Goal: Transaction & Acquisition: Subscribe to service/newsletter

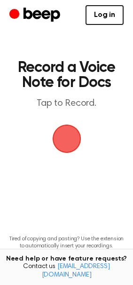
drag, startPoint x: 0, startPoint y: 0, endPoint x: 4, endPoint y: 101, distance: 101.4
click at [4, 101] on main "Record a Voice Note for Docs Tap to Record. Tired of copying and pasting? Use t…" at bounding box center [66, 155] width 133 height 310
click at [101, 15] on link "Log in" at bounding box center [105, 15] width 38 height 20
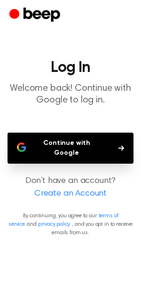
click at [73, 142] on button "Continue with Google" at bounding box center [71, 148] width 126 height 31
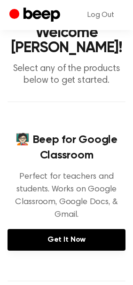
scroll to position [52, 0]
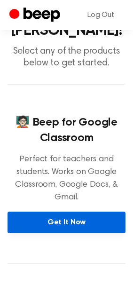
click at [74, 224] on link "Get It Now" at bounding box center [67, 223] width 118 height 22
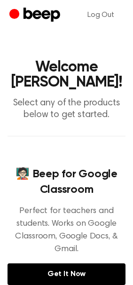
scroll to position [0, 0]
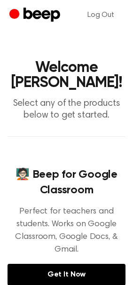
click at [16, 13] on circle "Beep" at bounding box center [14, 13] width 10 height 10
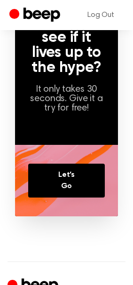
scroll to position [665, 0]
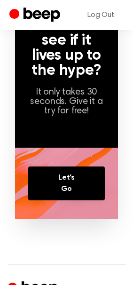
click at [14, 11] on circle "Beep" at bounding box center [14, 13] width 10 height 10
